Goal: Task Accomplishment & Management: Complete application form

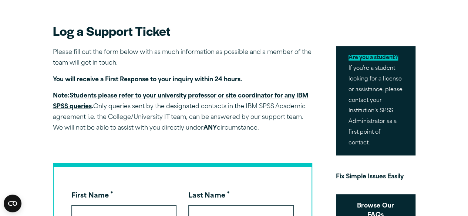
scroll to position [37, 0]
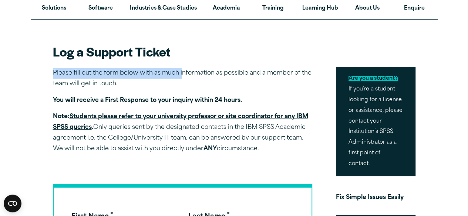
drag, startPoint x: 52, startPoint y: 69, endPoint x: 181, endPoint y: 78, distance: 129.0
click at [181, 78] on p "Please fill out the form below with as much information as possible and a membe…" at bounding box center [182, 78] width 259 height 21
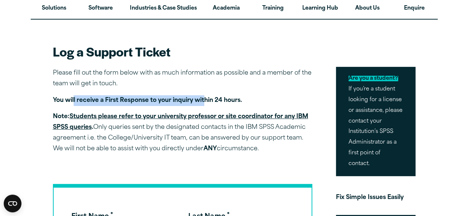
drag, startPoint x: 99, startPoint y: 102, endPoint x: 228, endPoint y: 102, distance: 129.8
click at [225, 102] on strong "You will receive a First Response to your inquiry within 24 hours." at bounding box center [147, 101] width 189 height 6
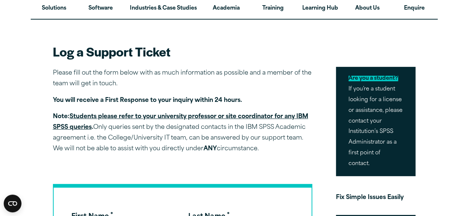
click at [230, 102] on strong "You will receive a First Response to your inquiry within 24 hours." at bounding box center [147, 101] width 189 height 6
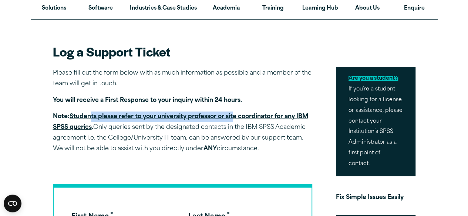
drag, startPoint x: 90, startPoint y: 114, endPoint x: 233, endPoint y: 117, distance: 142.7
click at [233, 117] on u "Students please refer to your university professor or site coordinator for any …" at bounding box center [180, 122] width 255 height 17
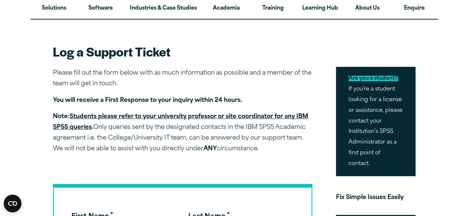
click at [248, 137] on p "Note: Students please refer to your university professor or site coordinator fo…" at bounding box center [182, 133] width 259 height 43
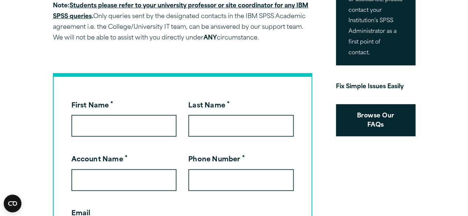
scroll to position [185, 0]
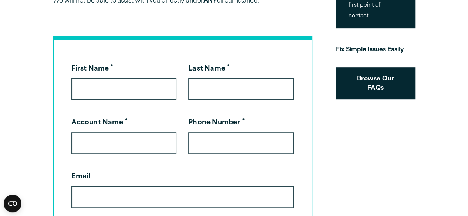
click at [129, 85] on input "First Name *" at bounding box center [123, 89] width 105 height 22
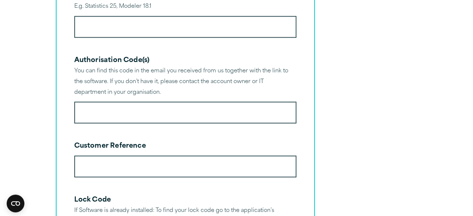
scroll to position [554, 0]
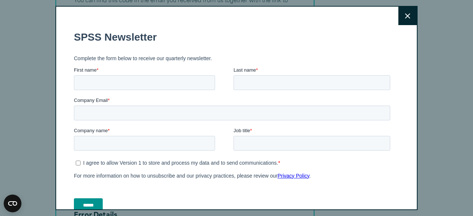
type input "*"
click at [406, 15] on button "Close" at bounding box center [407, 16] width 18 height 18
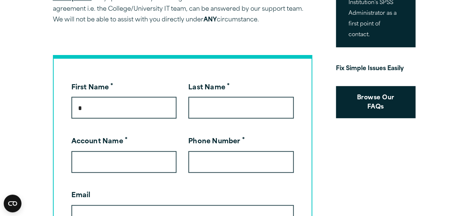
scroll to position [0, 0]
